Goal: Information Seeking & Learning: Learn about a topic

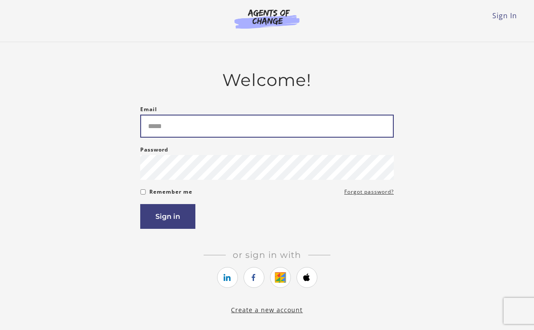
click at [274, 119] on input "Email" at bounding box center [267, 126] width 254 height 23
type input "*"
type input "**********"
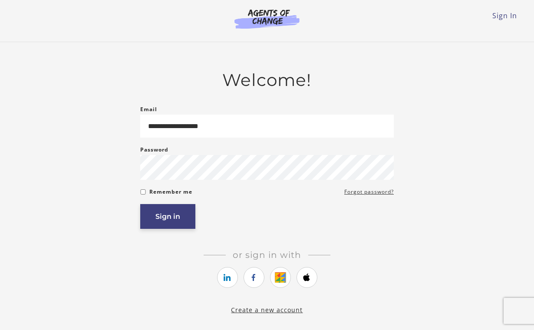
click at [175, 217] on button "Sign in" at bounding box center [167, 216] width 55 height 25
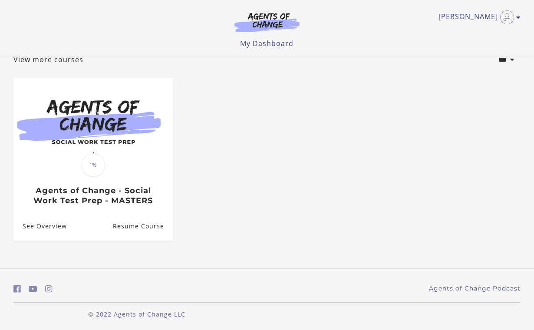
scroll to position [59, 0]
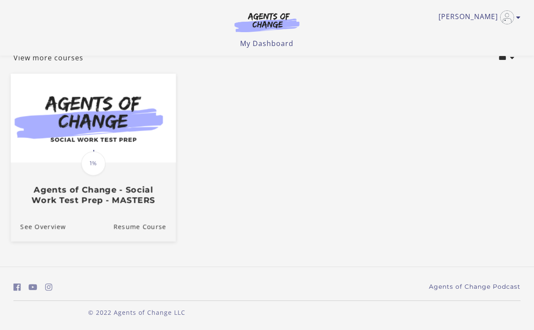
click at [134, 122] on img at bounding box center [93, 118] width 165 height 89
